Goal: Contribute content: Add original content to the website for others to see

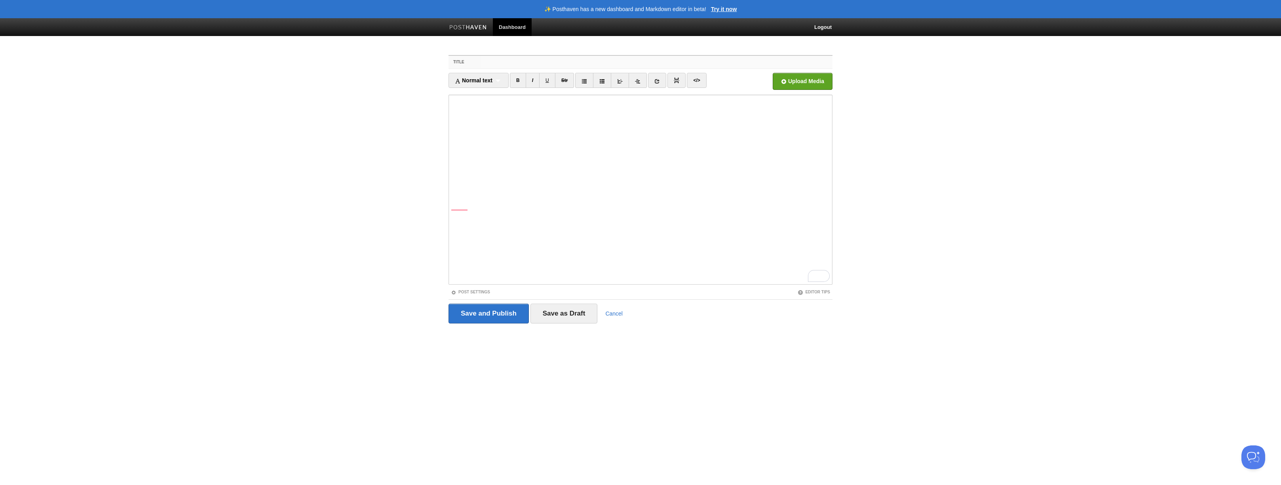
click at [495, 64] on input "Title" at bounding box center [657, 62] width 352 height 13
type input "[DATE] afternoon"
click at [483, 318] on input "Save and Publish" at bounding box center [489, 314] width 80 height 20
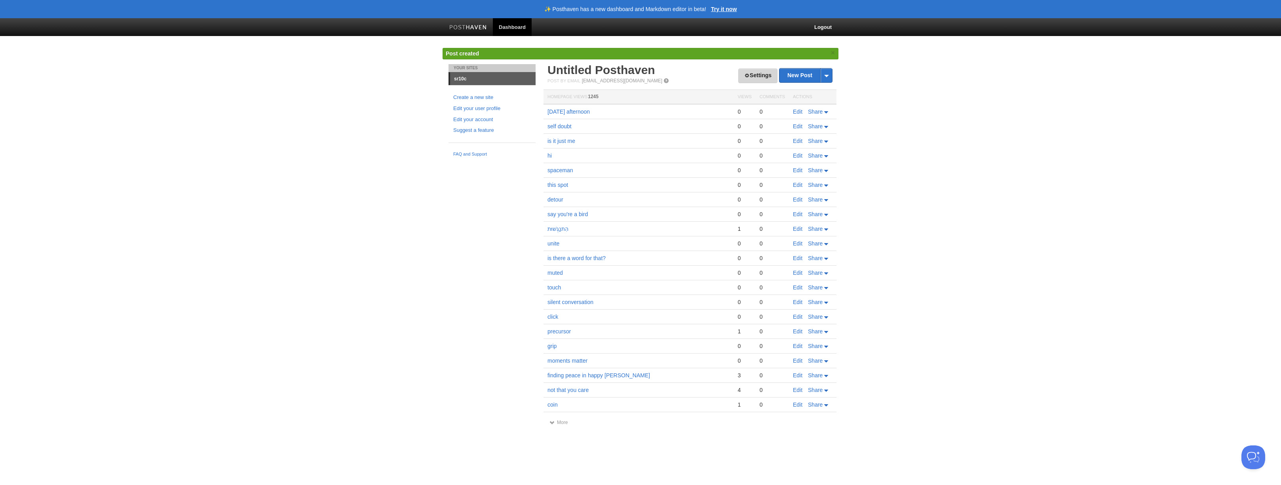
click at [757, 78] on link "Settings" at bounding box center [757, 75] width 39 height 15
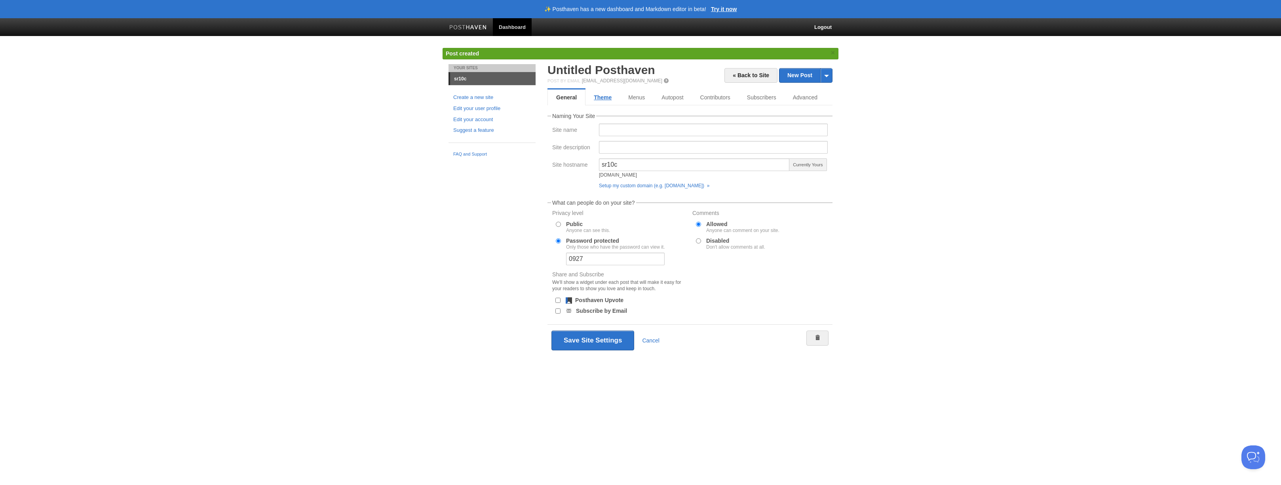
click at [605, 100] on link "Theme" at bounding box center [603, 97] width 34 height 16
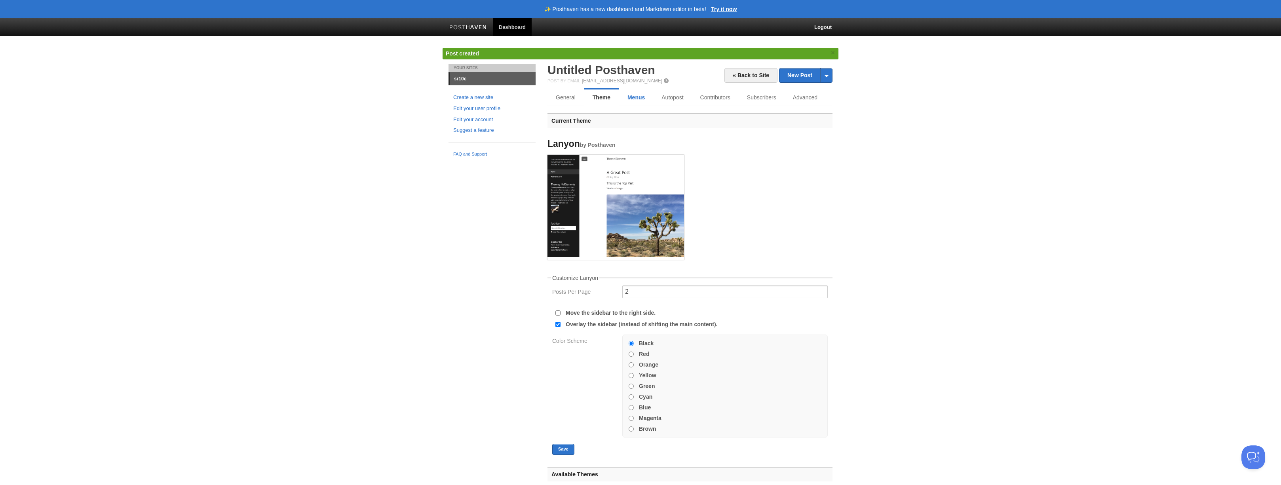
click at [637, 98] on link "Menus" at bounding box center [636, 97] width 34 height 16
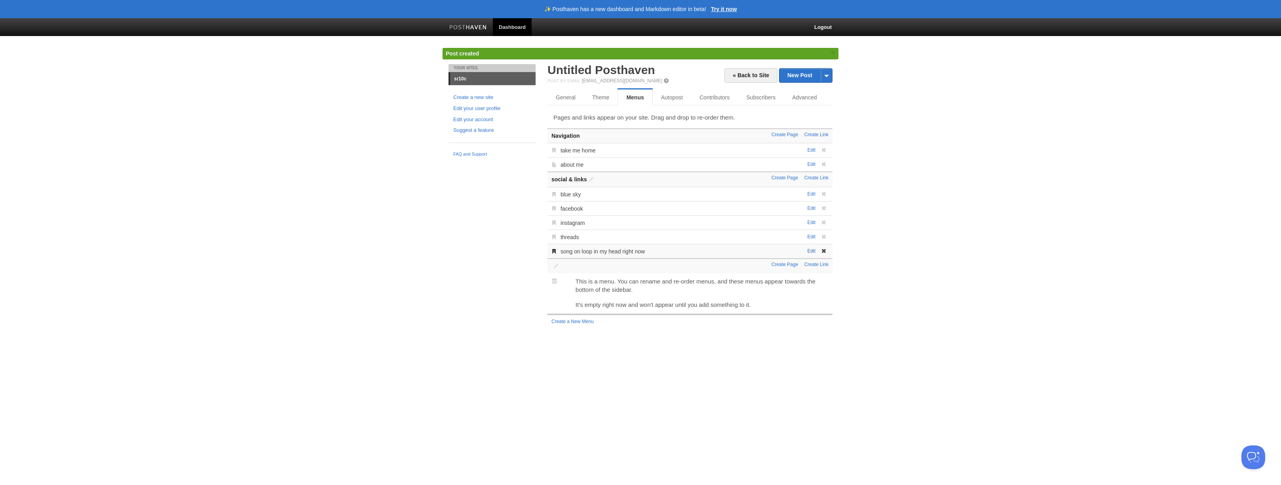
click at [809, 250] on link "Edit" at bounding box center [811, 251] width 8 height 6
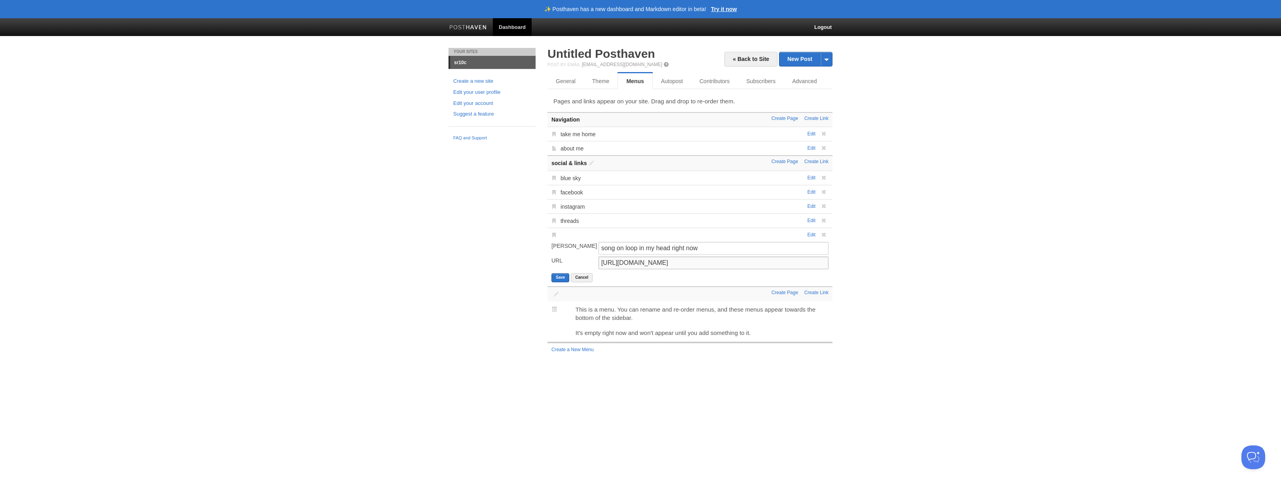
drag, startPoint x: 783, startPoint y: 264, endPoint x: 528, endPoint y: 253, distance: 254.8
click at [528, 253] on div "Your Sites sr10c Create a new site Edit your user profile Edit your account Sug…" at bounding box center [641, 210] width 396 height 324
paste input "ippVUX6SkE4?si=tUQeeFmjNAF_MWl3"
type input "https://youtu.be/ippVUX6SkE4?si=tUQeeFmjNAF_MWl3"
click at [553, 276] on button "Save" at bounding box center [560, 277] width 18 height 9
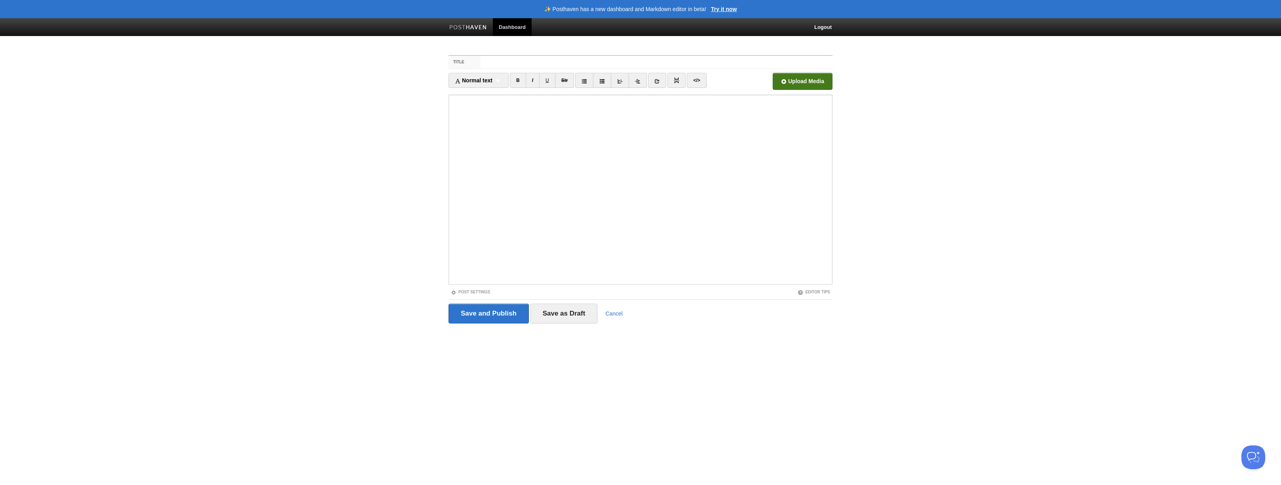
click at [814, 84] on input "file" at bounding box center [563, 83] width 599 height 40
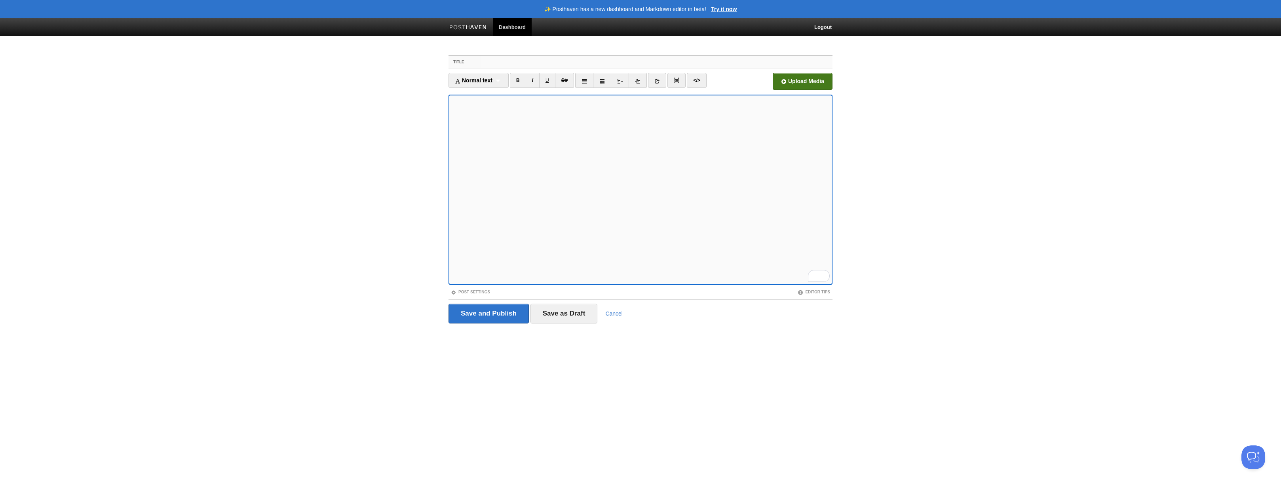
click at [489, 61] on input "Title" at bounding box center [657, 62] width 352 height 13
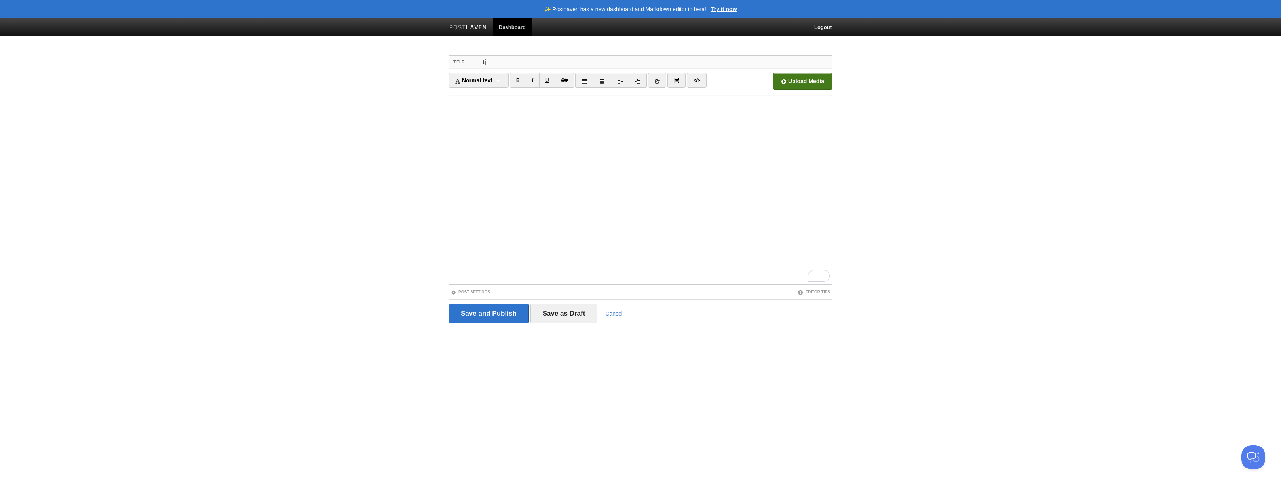
type input "tj"
click at [810, 82] on input "file" at bounding box center [563, 83] width 599 height 40
click at [487, 307] on input "Save and Publish" at bounding box center [489, 314] width 80 height 20
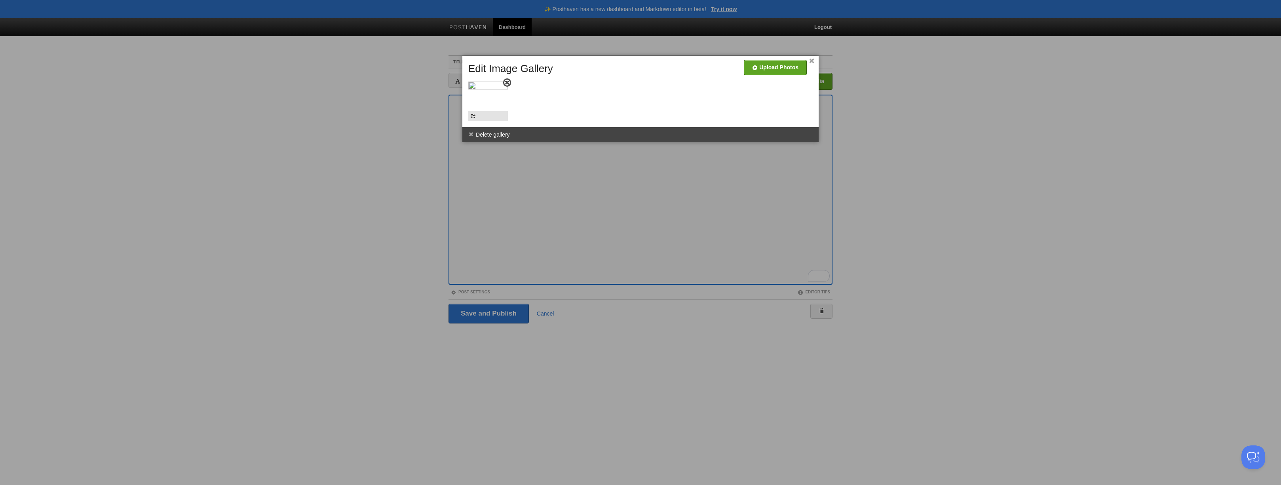
click at [507, 82] on span at bounding box center [507, 83] width 6 height 6
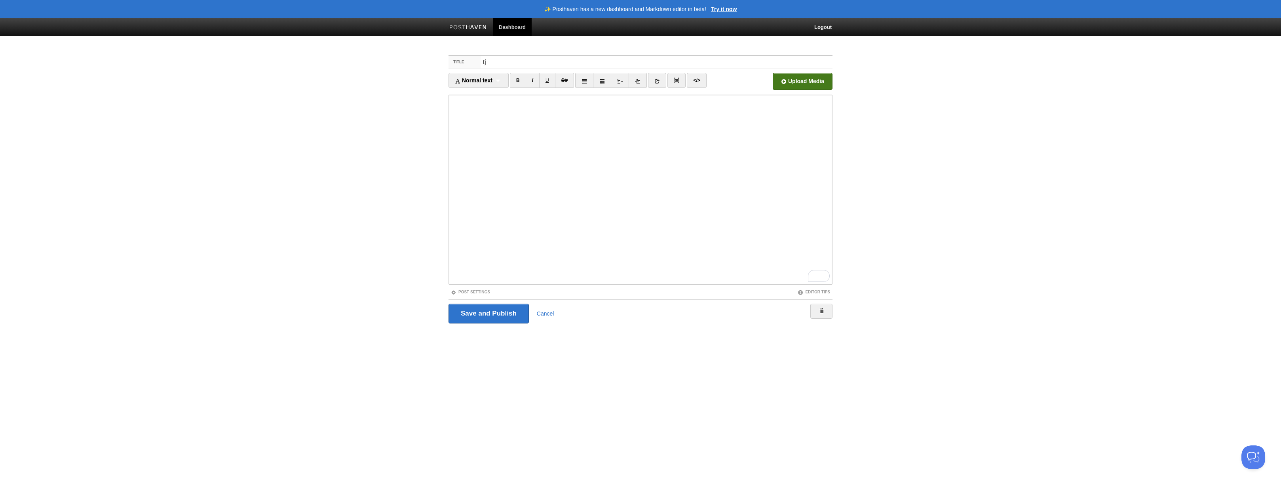
click at [812, 79] on input "file" at bounding box center [563, 83] width 599 height 40
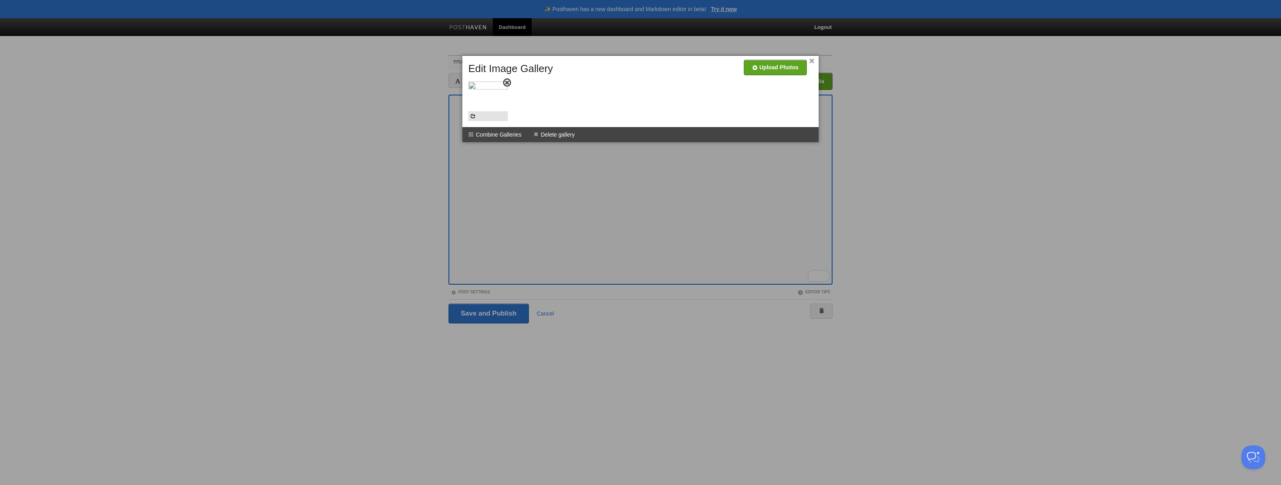
click at [510, 83] on link at bounding box center [507, 82] width 8 height 8
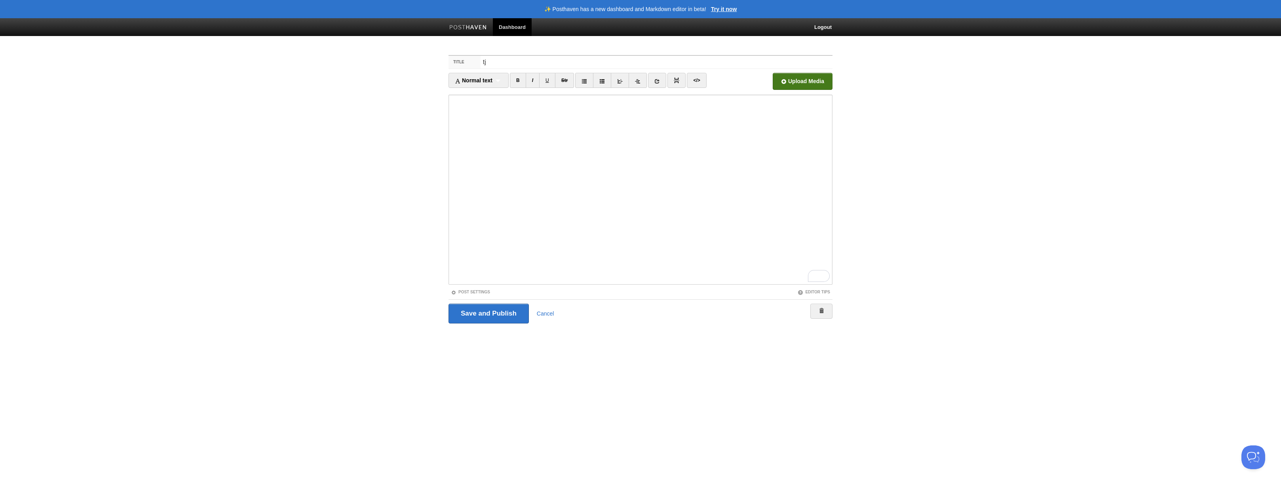
click at [788, 78] on input "file" at bounding box center [563, 83] width 599 height 40
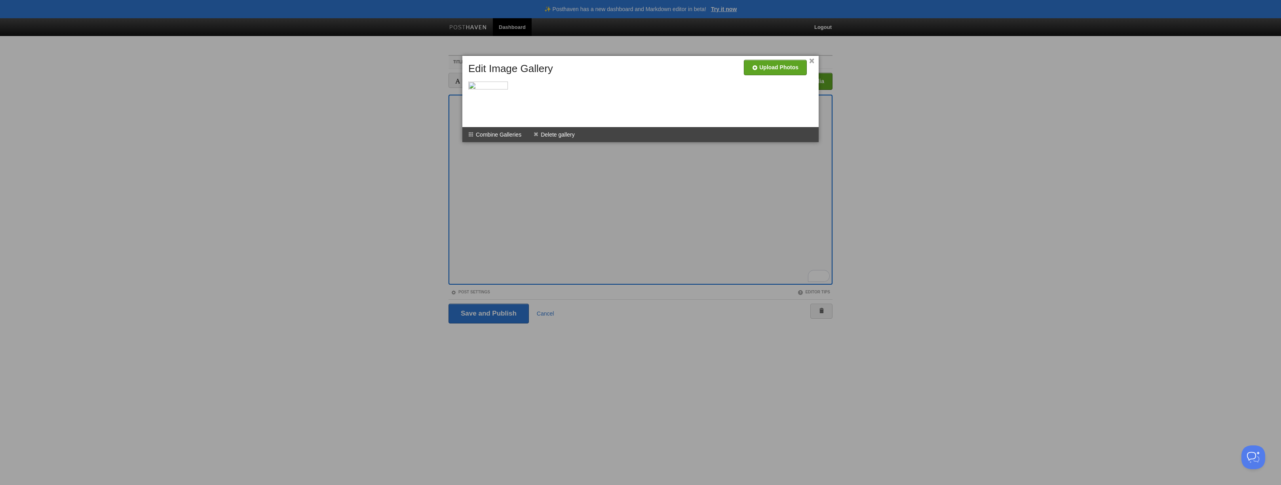
click at [809, 60] on link "×" at bounding box center [811, 61] width 5 height 4
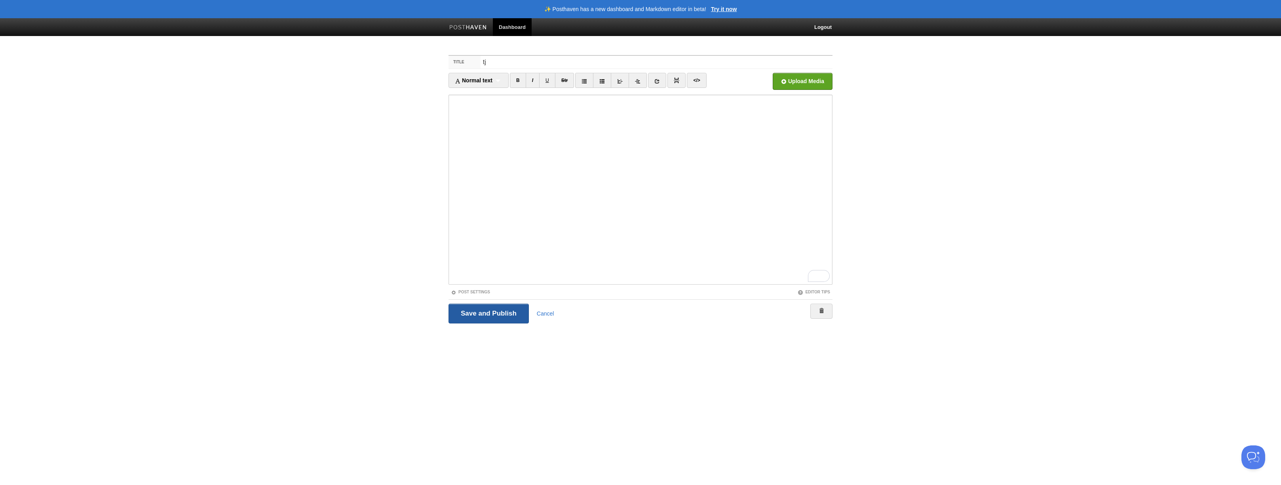
click at [503, 312] on input "Save and Publish" at bounding box center [489, 314] width 80 height 20
click at [820, 310] on span at bounding box center [822, 311] width 6 height 6
